Goal: Task Accomplishment & Management: Manage account settings

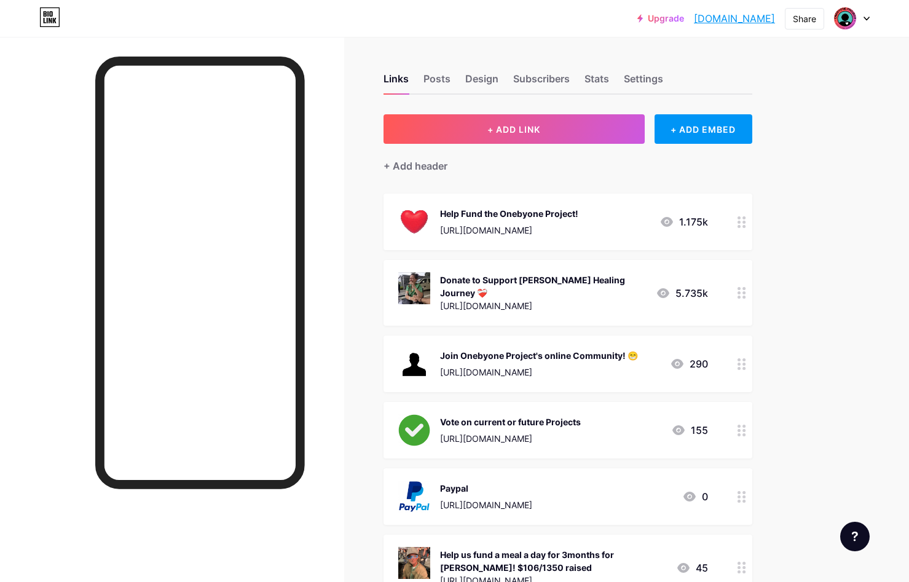
click at [578, 219] on div "Help Fund the Onebyone Project!" at bounding box center [509, 213] width 138 height 13
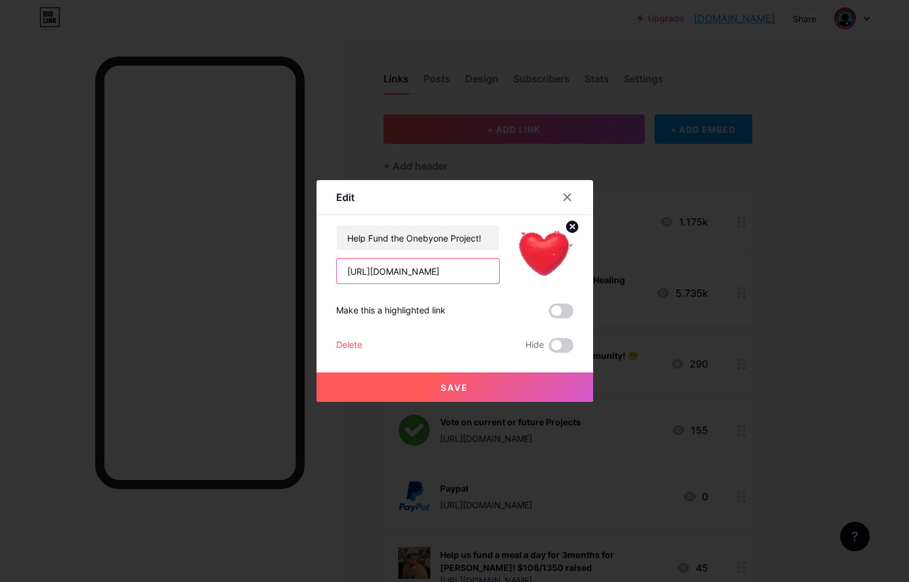
click at [414, 280] on input "[URL][DOMAIN_NAME]" at bounding box center [418, 271] width 162 height 25
click at [440, 270] on input "[URL][DOMAIN_NAME]" at bounding box center [418, 271] width 162 height 25
click at [451, 263] on input "[URL][DOMAIN_NAME]" at bounding box center [418, 271] width 162 height 25
click at [451, 268] on input "[URL][DOMAIN_NAME]" at bounding box center [418, 271] width 162 height 25
click at [567, 194] on icon at bounding box center [568, 197] width 10 height 10
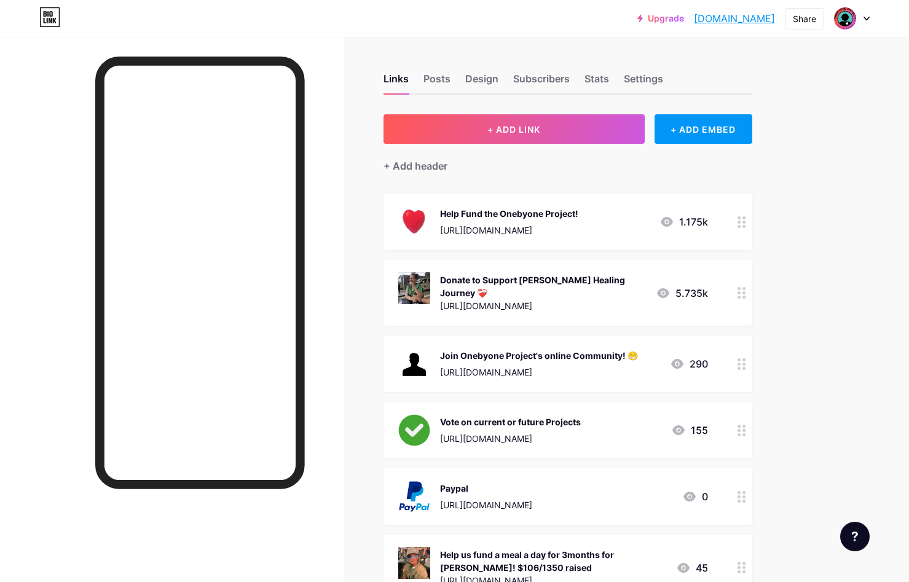
click at [526, 231] on div "[URL][DOMAIN_NAME]" at bounding box center [509, 230] width 138 height 13
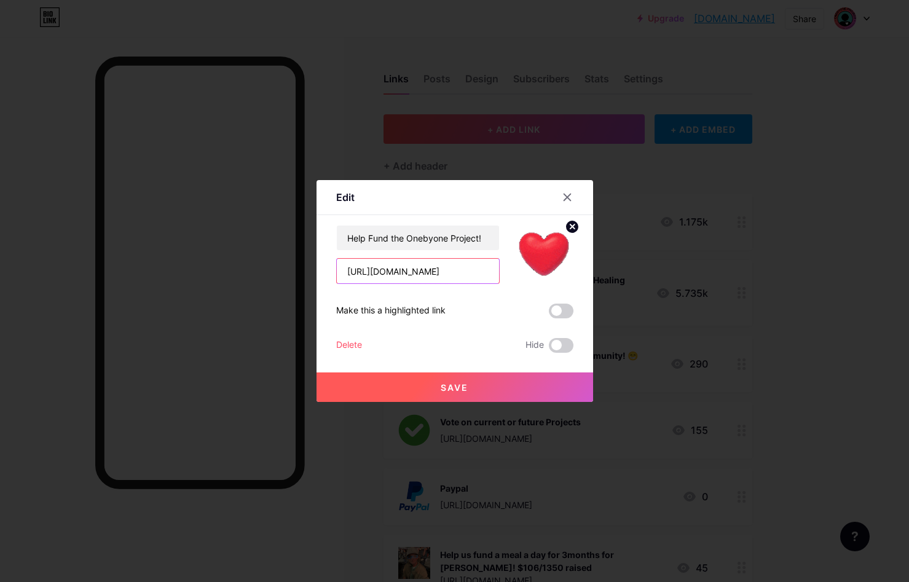
click at [451, 278] on input "[URL][DOMAIN_NAME]" at bounding box center [418, 271] width 162 height 25
click at [450, 270] on input "[URL][DOMAIN_NAME]" at bounding box center [418, 271] width 162 height 25
click at [472, 382] on button "Save" at bounding box center [455, 388] width 277 height 30
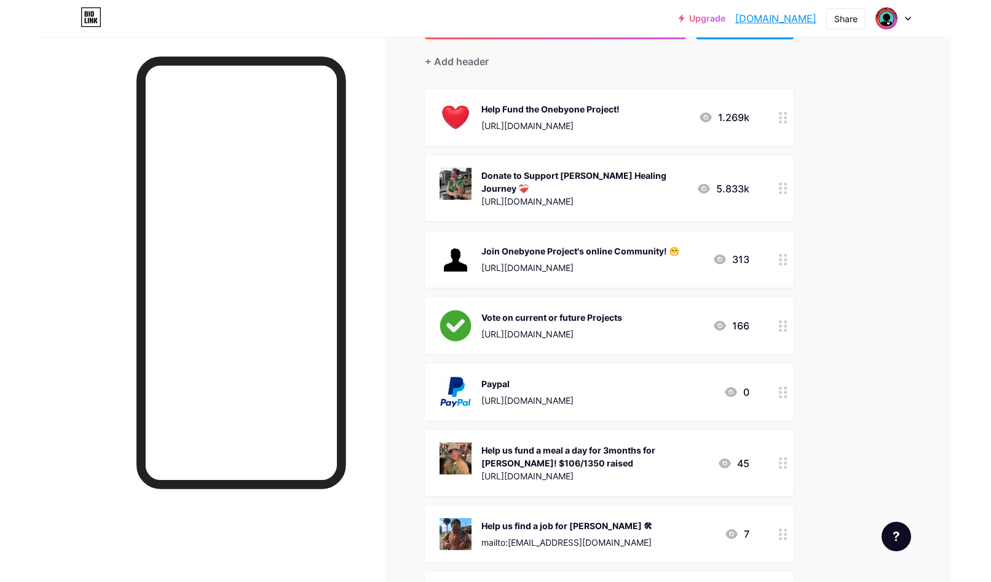
scroll to position [113, 0]
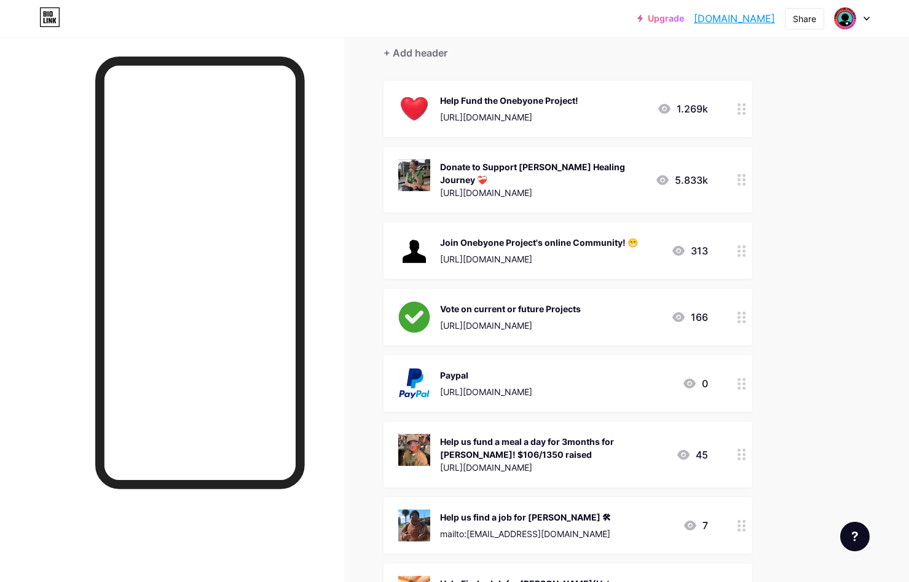
click at [578, 104] on div "Help Fund the Onebyone Project!" at bounding box center [509, 100] width 138 height 13
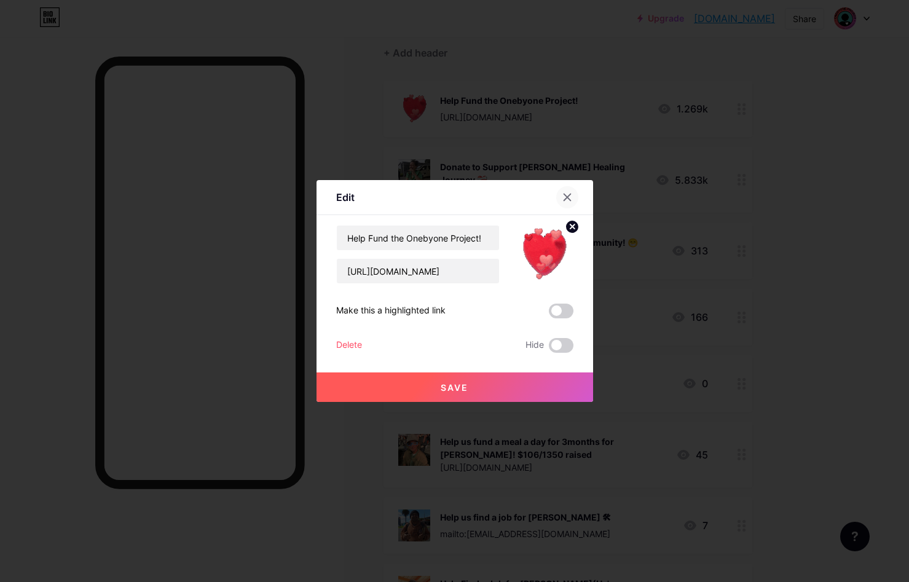
click at [566, 202] on div at bounding box center [567, 197] width 22 height 22
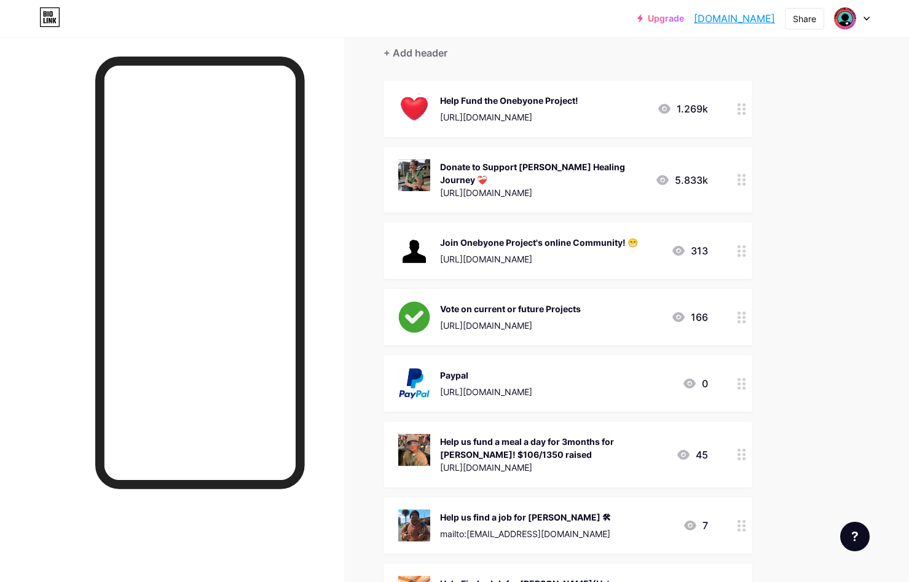
click at [578, 116] on div "[URL][DOMAIN_NAME]" at bounding box center [509, 117] width 138 height 13
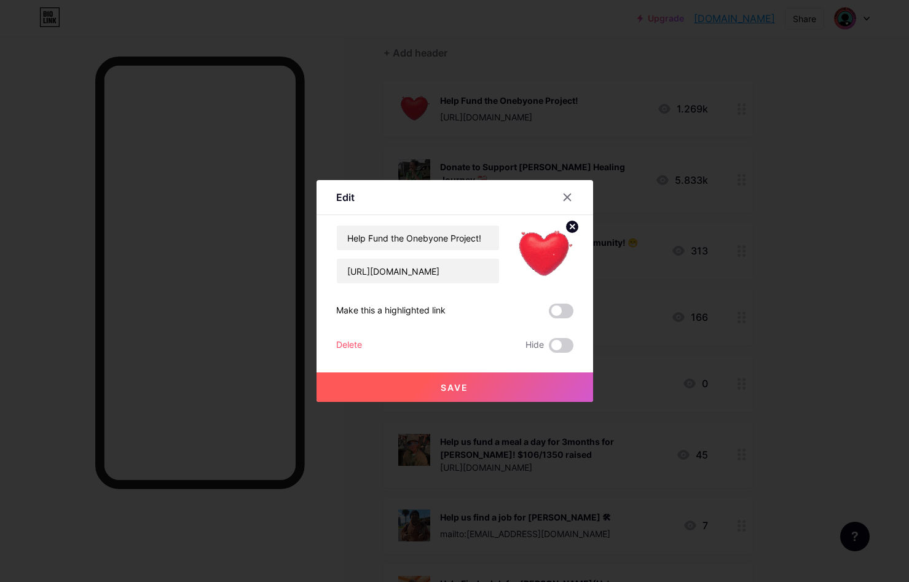
click at [619, 105] on div at bounding box center [454, 291] width 909 height 582
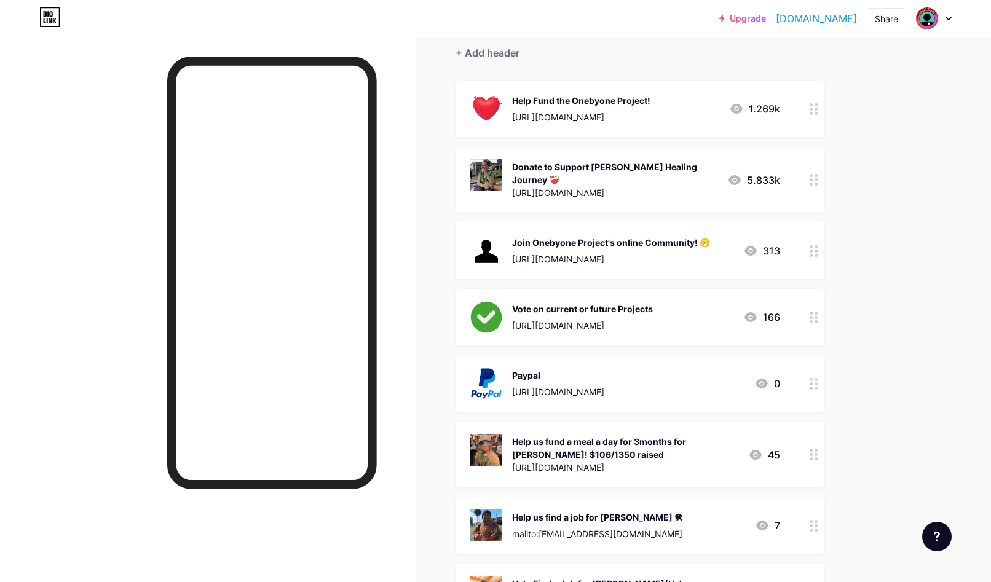
click at [626, 98] on div "Help Fund the Onebyone Project!" at bounding box center [581, 100] width 138 height 13
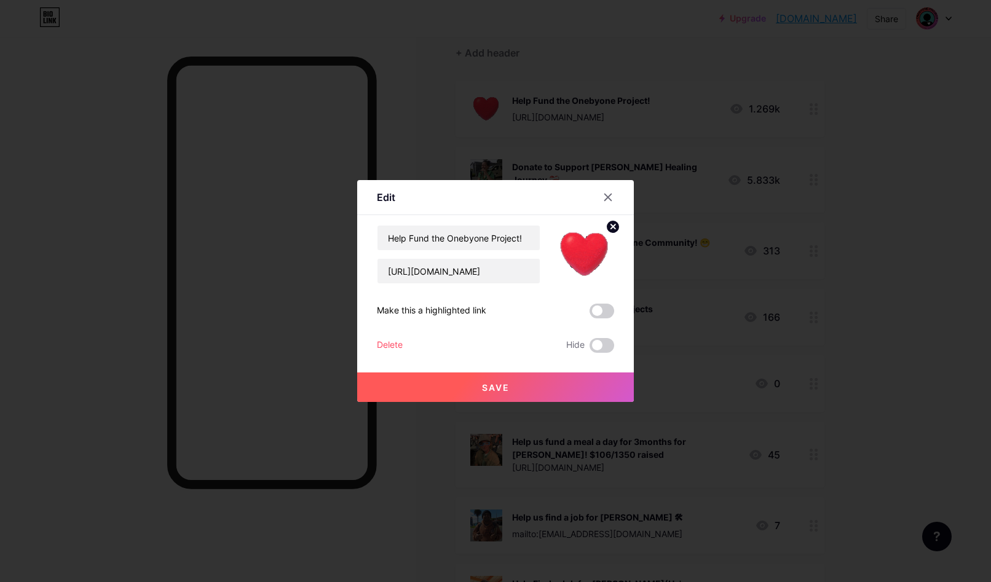
click at [488, 35] on div at bounding box center [495, 291] width 991 height 582
